Goal: Information Seeking & Learning: Learn about a topic

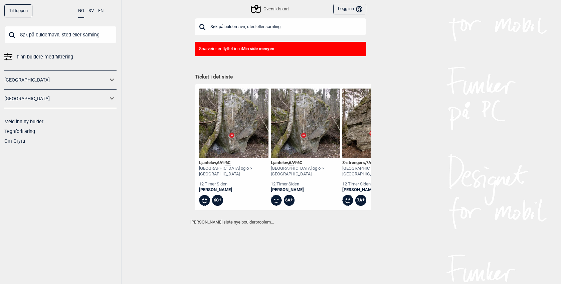
click at [224, 24] on input "text" at bounding box center [281, 26] width 172 height 17
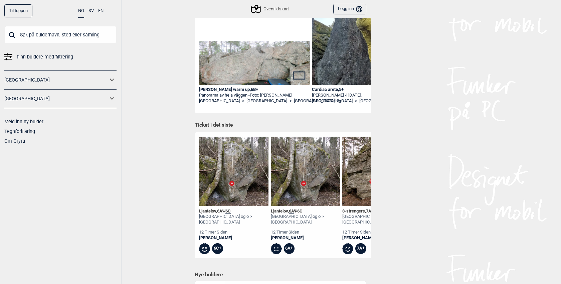
click at [210, 217] on div "[GEOGRAPHIC_DATA] og o > [GEOGRAPHIC_DATA]" at bounding box center [233, 219] width 69 height 11
click at [232, 180] on img at bounding box center [233, 171] width 69 height 69
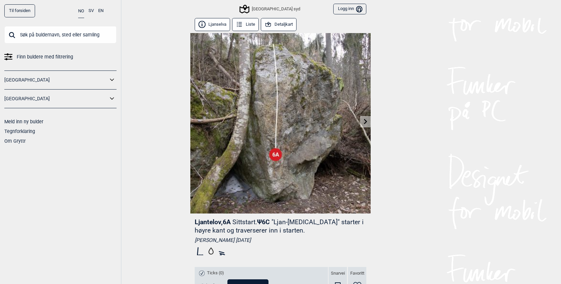
click at [276, 17] on div "Oslo syd Logg inn Bruker" at bounding box center [280, 9] width 180 height 18
click at [276, 22] on button "Detaljkart" at bounding box center [279, 24] width 36 height 13
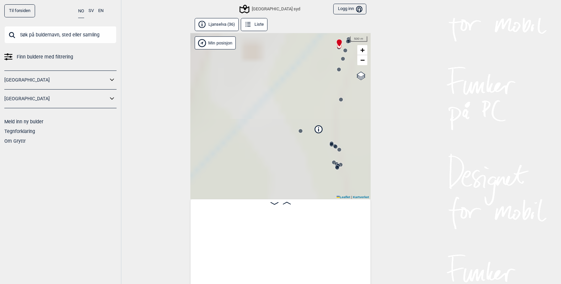
scroll to position [0, 52]
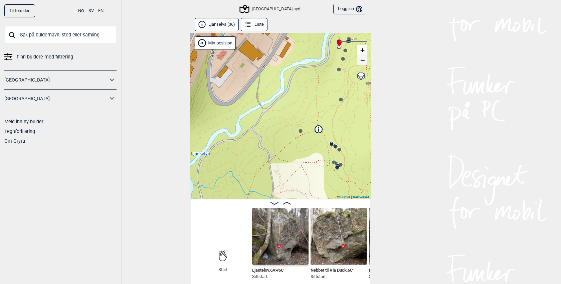
click at [363, 63] on span "−" at bounding box center [362, 60] width 4 height 8
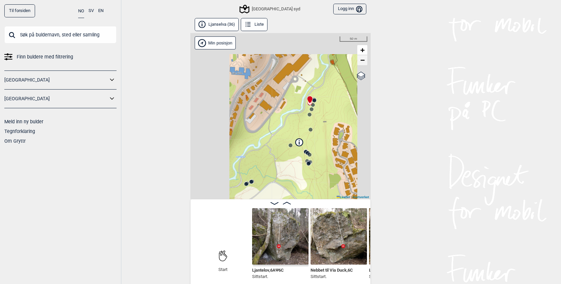
click at [364, 63] on span "−" at bounding box center [362, 60] width 4 height 8
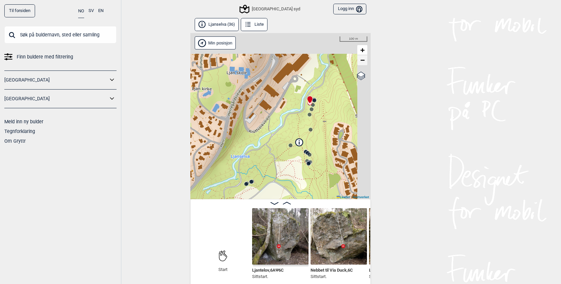
click at [364, 63] on span "−" at bounding box center [362, 60] width 4 height 8
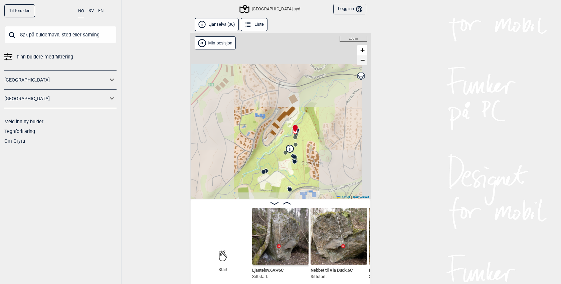
click at [364, 63] on span "−" at bounding box center [362, 60] width 4 height 8
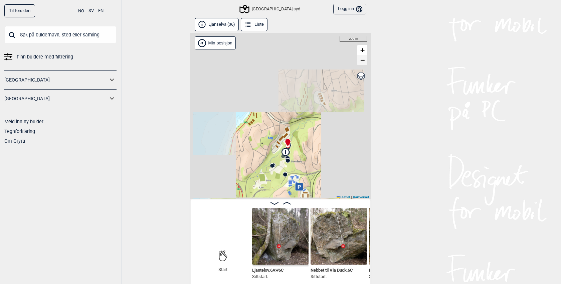
click at [364, 63] on span "−" at bounding box center [362, 60] width 4 height 8
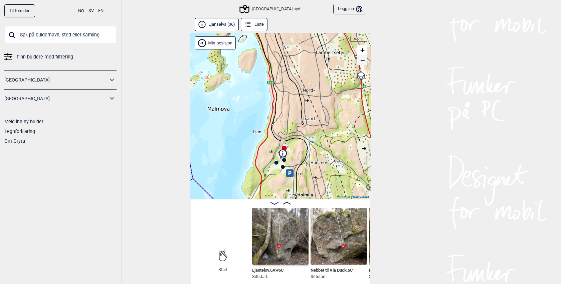
click at [364, 63] on span "−" at bounding box center [362, 60] width 4 height 8
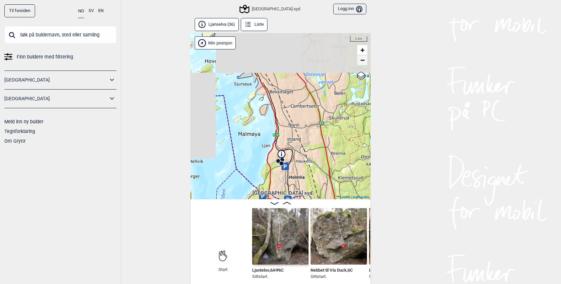
click at [364, 63] on span "−" at bounding box center [362, 60] width 4 height 8
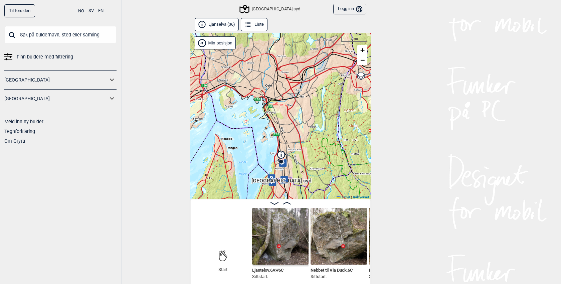
click at [253, 26] on button "Liste" at bounding box center [254, 24] width 27 height 13
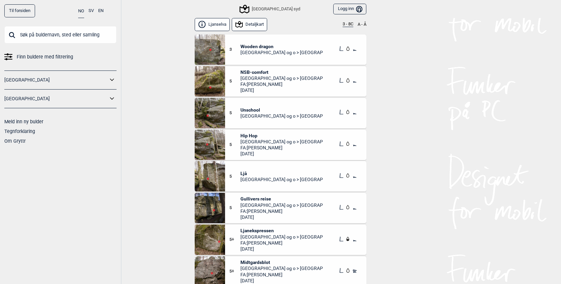
click at [348, 25] on button "3 - 8C" at bounding box center [348, 24] width 11 height 5
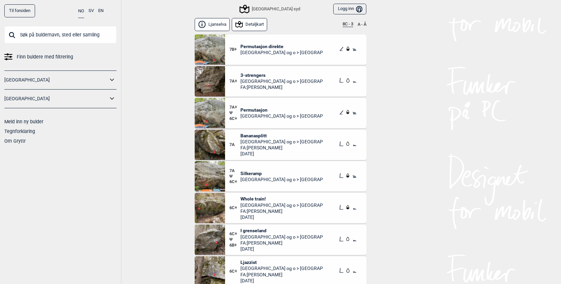
click at [264, 48] on span "Permutasjon direkte" at bounding box center [281, 46] width 83 height 6
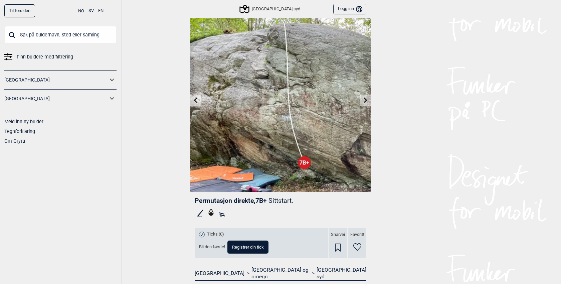
scroll to position [20, 0]
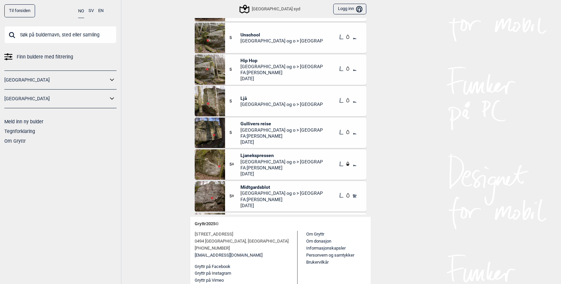
scroll to position [0, 0]
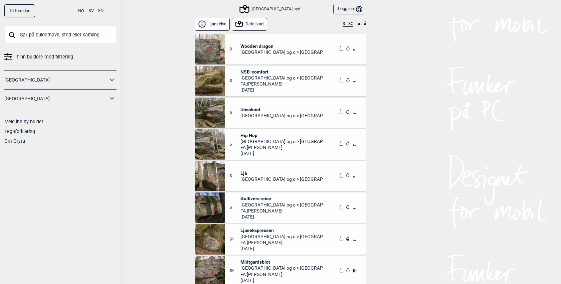
click at [63, 34] on input "text" at bounding box center [60, 34] width 112 height 17
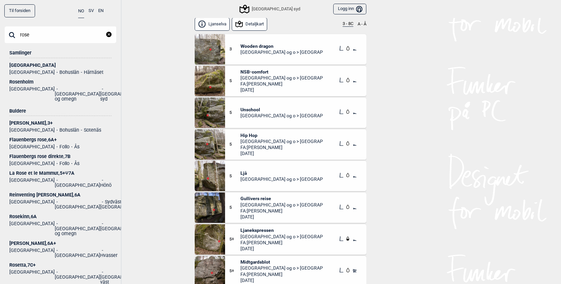
type input "rose"
click at [23, 63] on div "[GEOGRAPHIC_DATA]" at bounding box center [60, 65] width 102 height 5
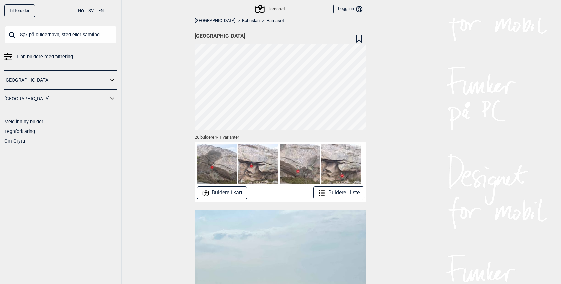
click at [34, 37] on input "text" at bounding box center [60, 34] width 112 height 17
type input "o"
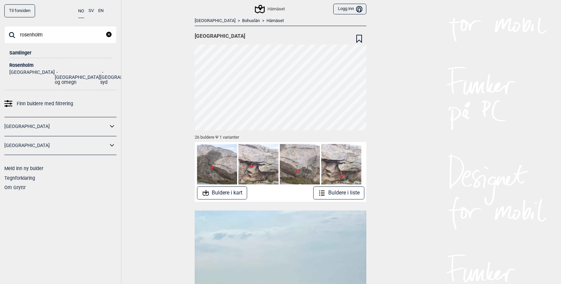
type input "rosenholm"
click at [30, 67] on div "Rosenholm" at bounding box center [60, 65] width 102 height 5
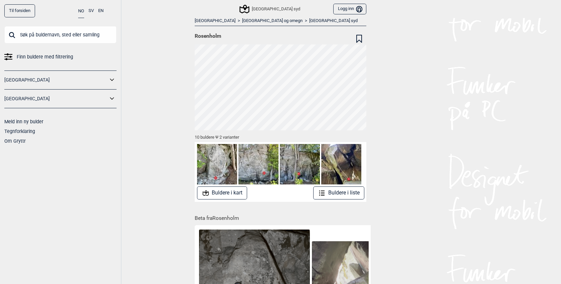
click at [333, 193] on button "Buldere i liste" at bounding box center [338, 192] width 51 height 13
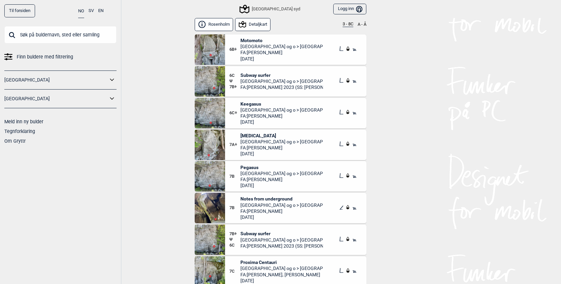
click at [343, 22] on button "3 - 8C" at bounding box center [348, 24] width 11 height 5
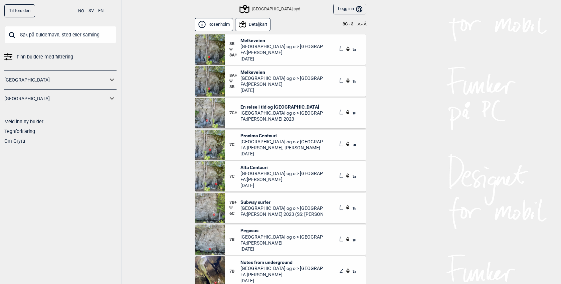
click at [251, 39] on span "Melkeveien" at bounding box center [281, 40] width 83 height 6
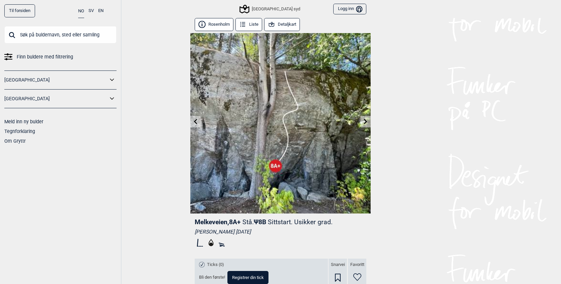
click at [247, 27] on button "Liste" at bounding box center [248, 24] width 27 height 13
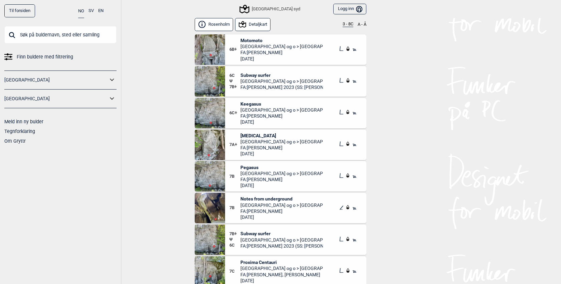
click at [345, 23] on button "3 - 8C" at bounding box center [348, 24] width 11 height 5
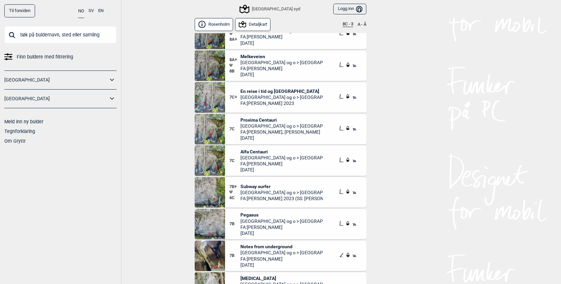
scroll to position [20, 0]
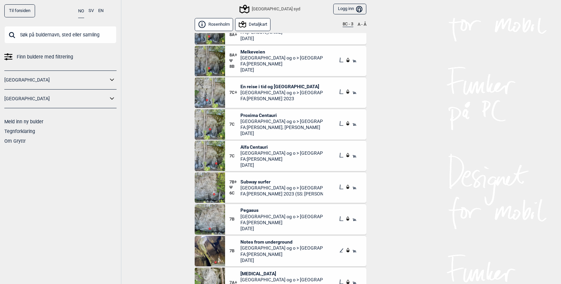
click at [251, 145] on span "Alfa Centauri" at bounding box center [281, 147] width 83 height 6
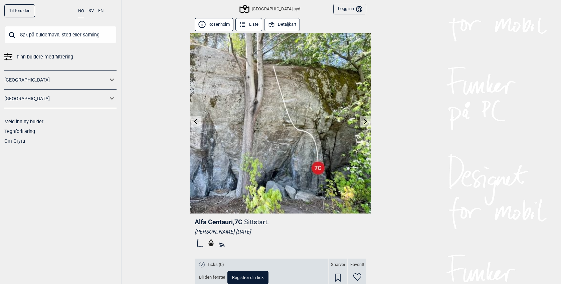
click at [250, 24] on button "Liste" at bounding box center [248, 24] width 27 height 13
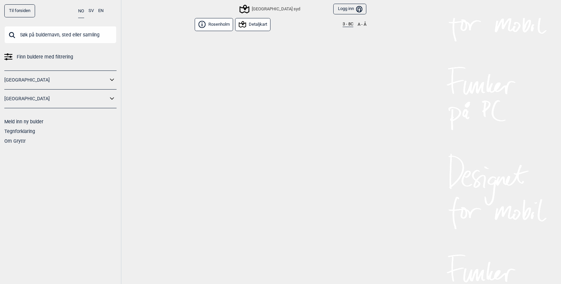
scroll to position [108, 0]
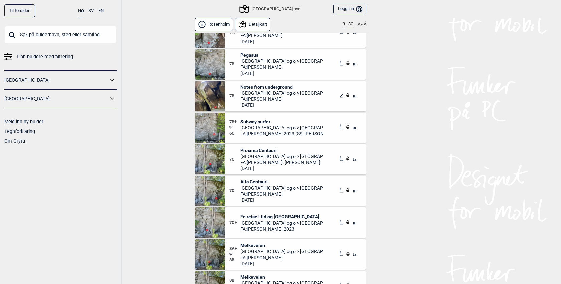
click at [348, 27] on div "Rosenholm Detaljkart 3 - 8C A - Å" at bounding box center [281, 25] width 172 height 15
click at [348, 26] on button "3 - 8C" at bounding box center [348, 24] width 11 height 5
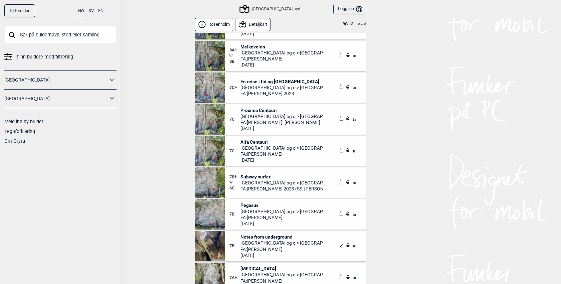
scroll to position [24, 0]
click at [250, 204] on span "Pegasus" at bounding box center [281, 206] width 83 height 6
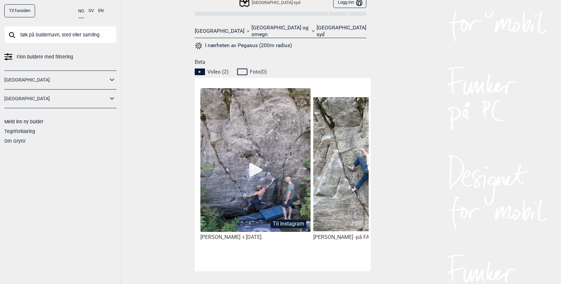
click at [258, 152] on img at bounding box center [255, 160] width 110 height 144
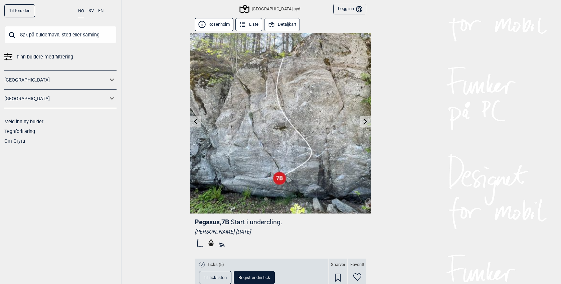
click at [262, 17] on div "Oslo syd Logg inn Bruker" at bounding box center [280, 9] width 180 height 18
click at [256, 18] on button "Liste" at bounding box center [248, 24] width 27 height 13
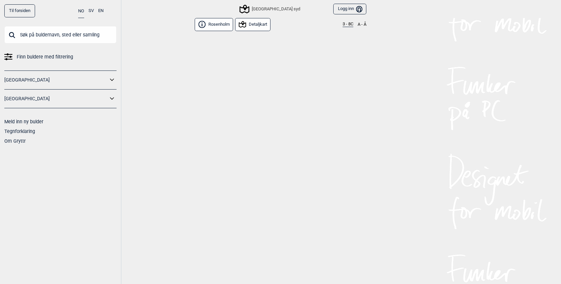
scroll to position [108, 0]
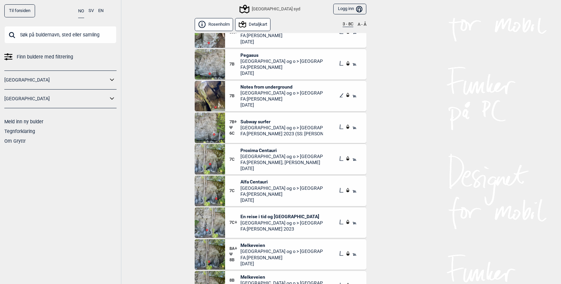
click at [354, 19] on div "Rosenholm Detaljkart 3 - 8C A - Å" at bounding box center [281, 25] width 172 height 15
click at [347, 23] on button "3 - 8C" at bounding box center [348, 24] width 11 height 5
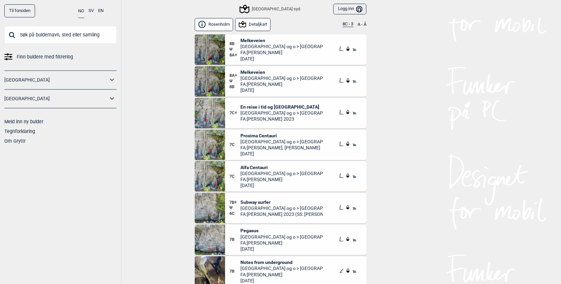
click at [347, 23] on button "8C - 3" at bounding box center [348, 24] width 11 height 5
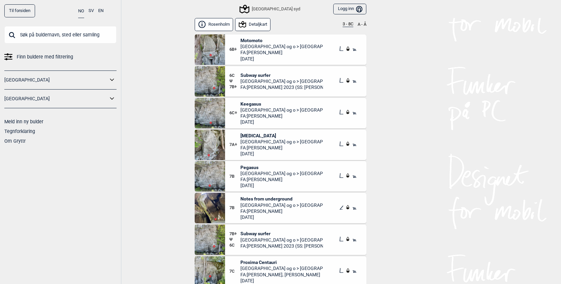
click at [347, 23] on button "3 - 8C" at bounding box center [348, 24] width 11 height 5
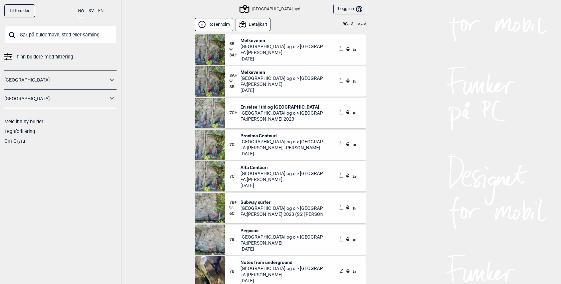
click at [247, 105] on span "En reise i tid og [GEOGRAPHIC_DATA]" at bounding box center [281, 107] width 83 height 6
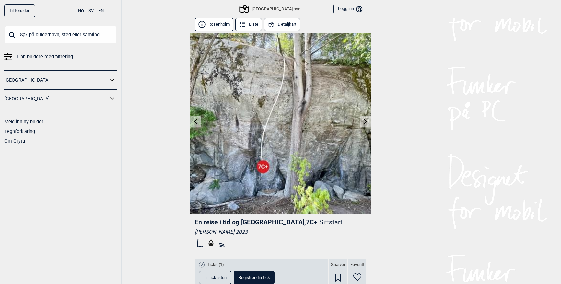
click at [247, 26] on button "Liste" at bounding box center [248, 24] width 27 height 13
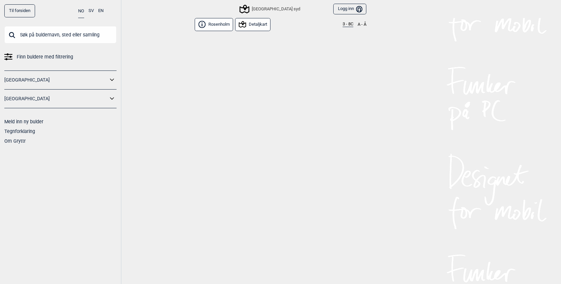
scroll to position [108, 0]
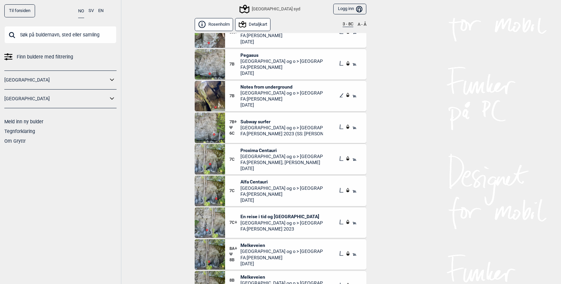
click at [349, 28] on div "Rosenholm Detaljkart 3 - 8C A - Å" at bounding box center [281, 25] width 172 height 15
click at [349, 23] on button "3 - 8C" at bounding box center [348, 24] width 11 height 5
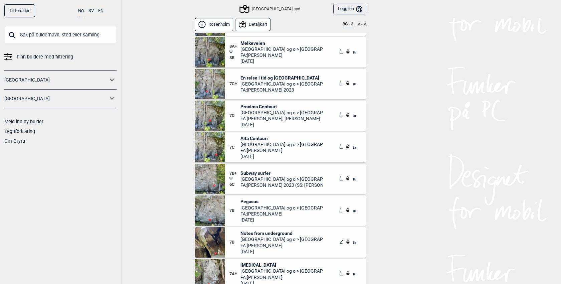
scroll to position [29, 0]
click at [250, 200] on span "Pegasus" at bounding box center [281, 201] width 83 height 6
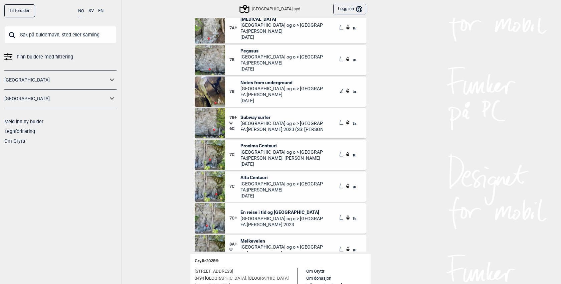
scroll to position [120, 0]
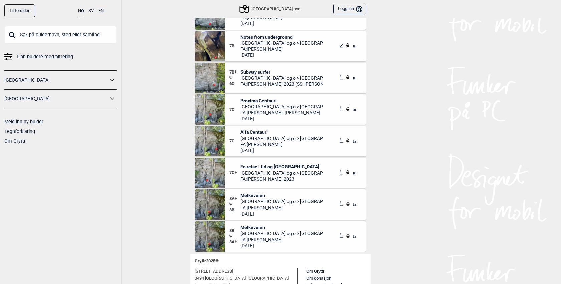
click at [247, 195] on span "Melkeveien" at bounding box center [281, 195] width 83 height 6
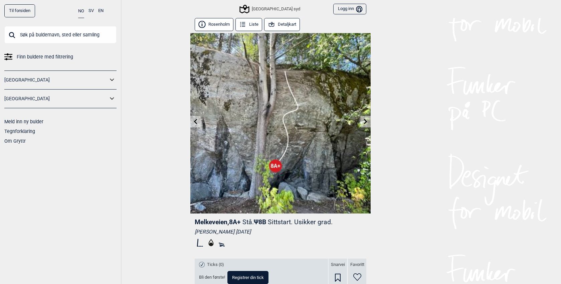
click at [68, 38] on input "text" at bounding box center [60, 34] width 112 height 17
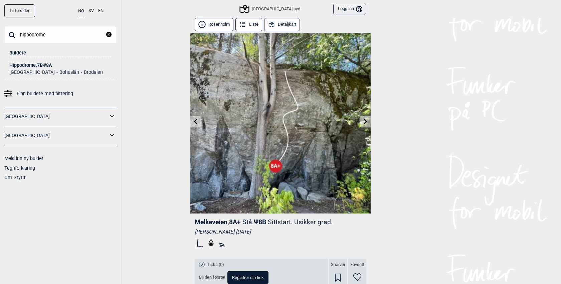
type input "hippodrome"
click at [38, 61] on li "Hippodrome , 7B Ψ 8A [GEOGRAPHIC_DATA] Bohuslän Brodalen" at bounding box center [60, 66] width 102 height 17
click at [38, 63] on div "Hippodrome , 7B Ψ 8A" at bounding box center [60, 65] width 102 height 5
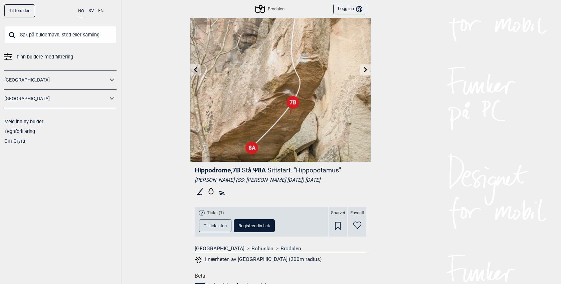
scroll to position [62, 0]
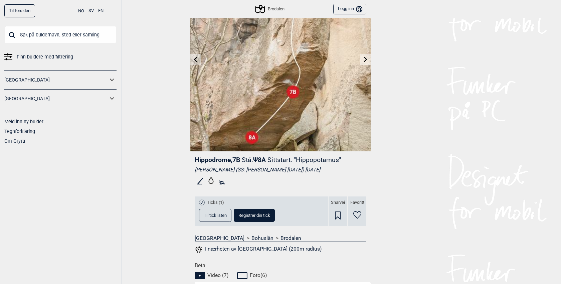
click at [208, 213] on span "Til ticklisten" at bounding box center [215, 215] width 23 height 4
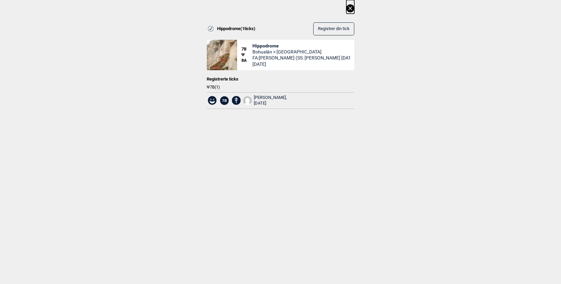
click at [351, 5] on icon at bounding box center [350, 8] width 8 height 8
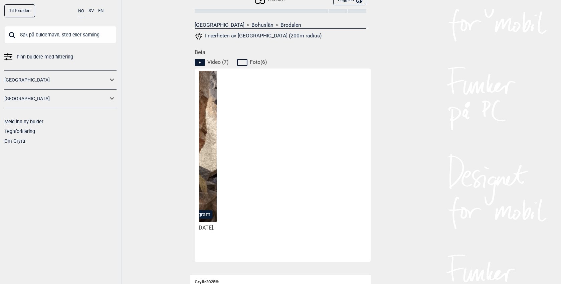
scroll to position [0, 0]
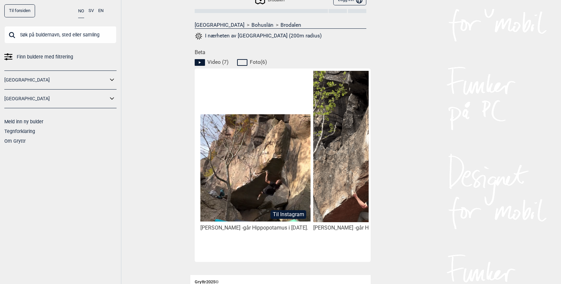
click at [283, 210] on button "Til Instagram" at bounding box center [288, 214] width 36 height 9
click at [276, 175] on img at bounding box center [255, 167] width 110 height 107
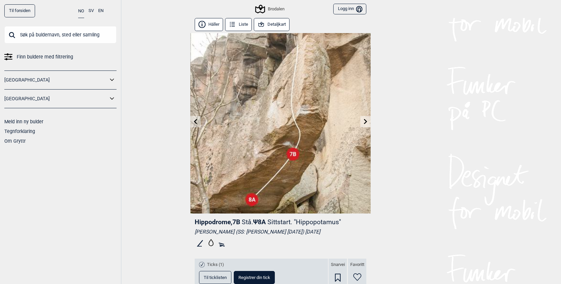
click at [70, 36] on input "text" at bounding box center [60, 34] width 112 height 17
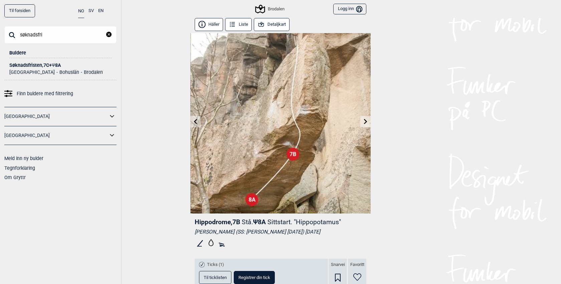
type input "søknadsfri"
click at [32, 67] on div "Søknadsfristen , 7C+ Ψ 8A" at bounding box center [60, 65] width 102 height 5
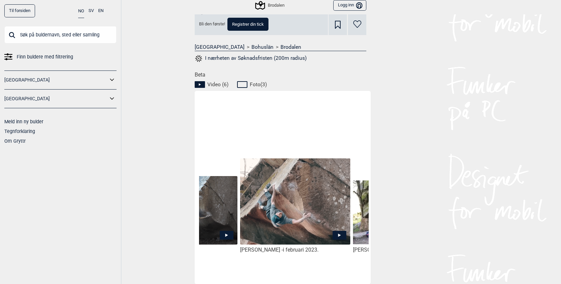
scroll to position [0, 304]
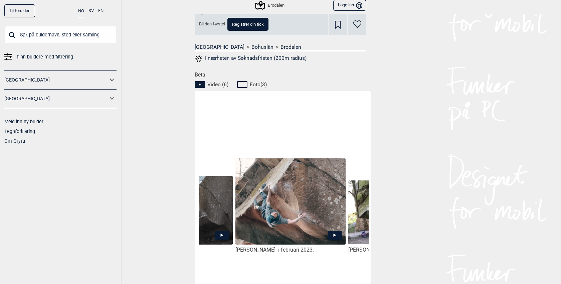
click at [282, 219] on img at bounding box center [290, 201] width 110 height 87
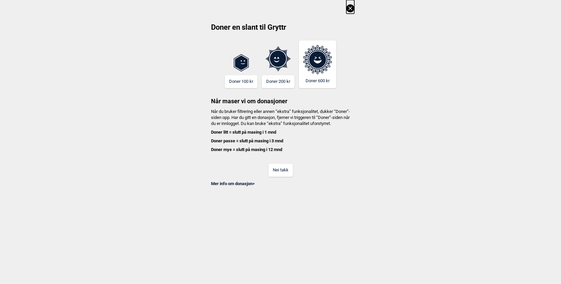
click at [280, 166] on div "Nei takk" at bounding box center [281, 166] width 148 height 22
click at [280, 172] on button "Nei takk" at bounding box center [280, 170] width 24 height 13
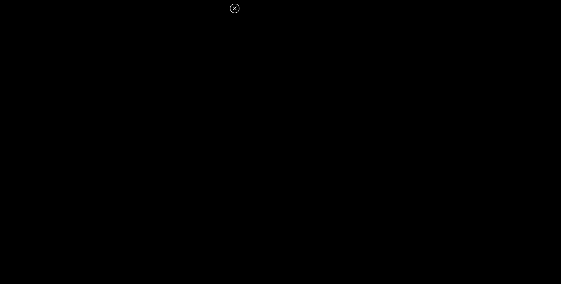
click at [237, 9] on icon at bounding box center [235, 8] width 8 height 8
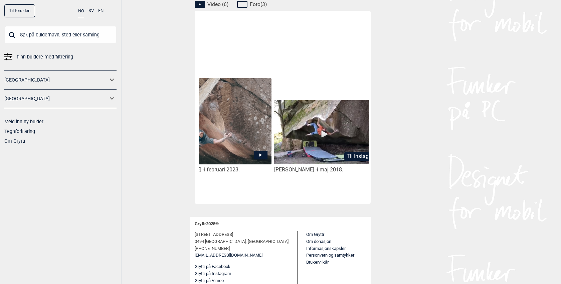
scroll to position [0, 425]
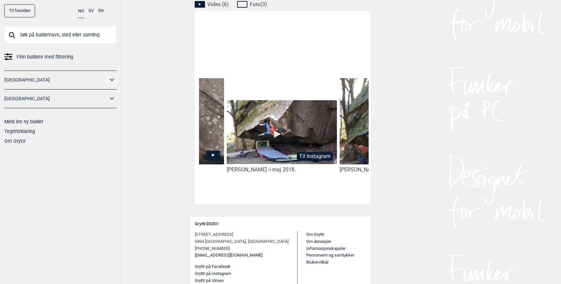
click at [272, 134] on img at bounding box center [282, 132] width 110 height 64
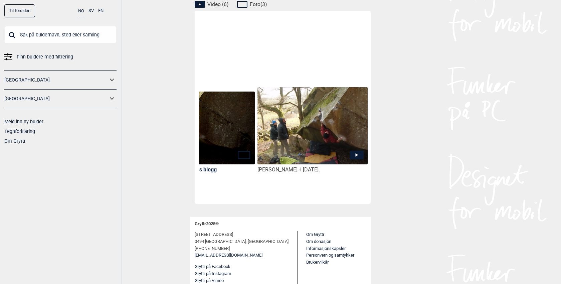
scroll to position [349, 0]
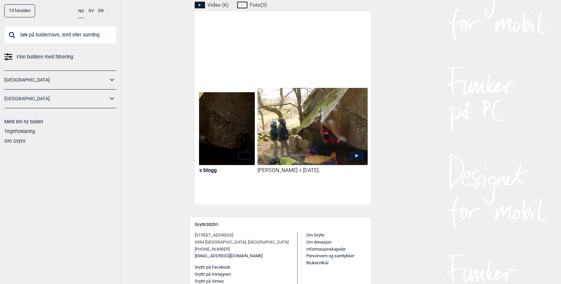
click at [295, 134] on img at bounding box center [312, 126] width 110 height 77
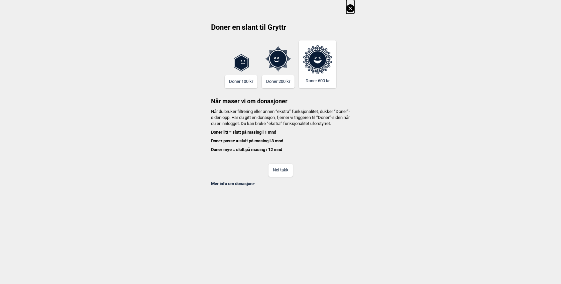
click at [287, 166] on div "Nei takk" at bounding box center [281, 166] width 148 height 22
click at [287, 173] on button "Nei takk" at bounding box center [280, 170] width 24 height 13
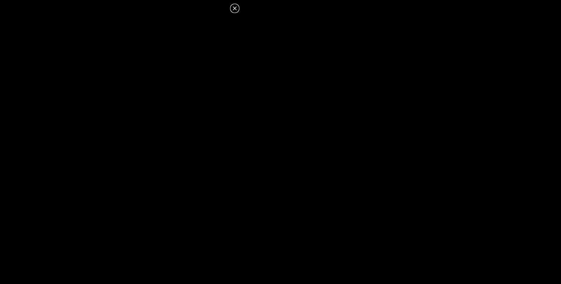
click at [232, 8] on icon at bounding box center [235, 8] width 8 height 8
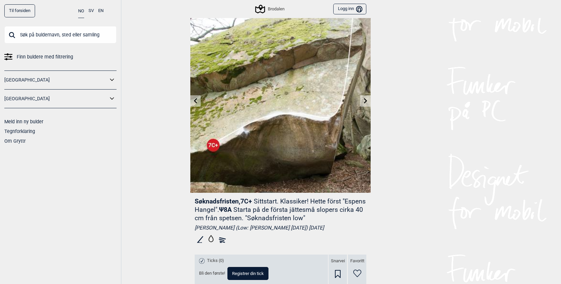
scroll to position [20, 0]
